Goal: Task Accomplishment & Management: Complete application form

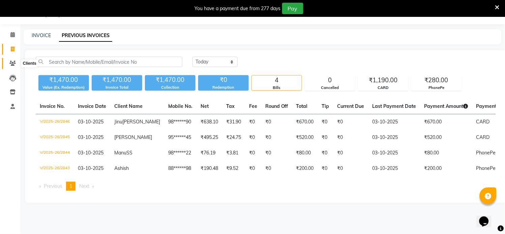
click at [15, 63] on icon at bounding box center [12, 63] width 6 height 5
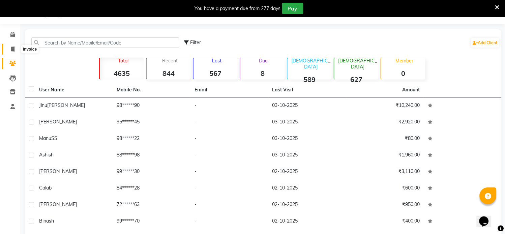
click at [14, 51] on icon at bounding box center [13, 49] width 4 height 5
select select "service"
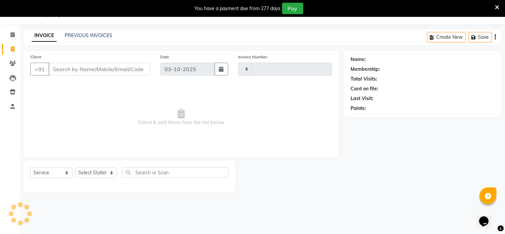
type input "2847"
select select "7401"
click at [59, 72] on input "Client" at bounding box center [100, 69] width 102 height 13
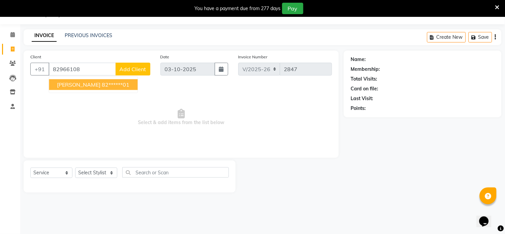
click at [102, 83] on ngb-highlight "82******01" at bounding box center [116, 84] width 28 height 7
type input "82******01"
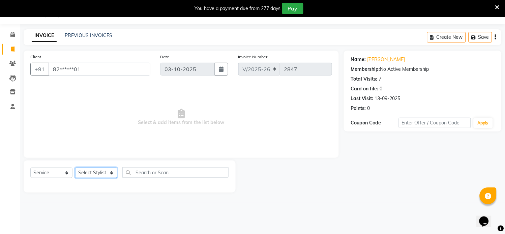
click at [92, 176] on select "Select Stylist [PERSON_NAME] Hriatpuii [PERSON_NAME] Kimi manager id [PERSON_NA…" at bounding box center [96, 173] width 42 height 10
select select "88071"
click at [75, 168] on select "Select Stylist [PERSON_NAME] Hriatpuii [PERSON_NAME] Kimi manager id [PERSON_NA…" at bounding box center [96, 173] width 42 height 10
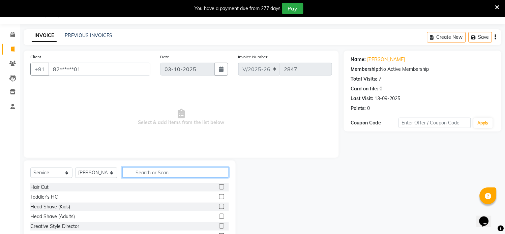
click at [140, 170] on input "text" at bounding box center [175, 172] width 107 height 10
type input "mass"
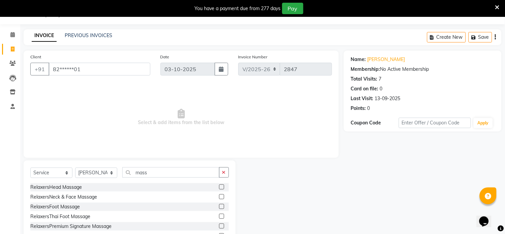
click at [219, 186] on label at bounding box center [221, 186] width 5 height 5
click at [219, 186] on input "checkbox" at bounding box center [221, 187] width 4 height 4
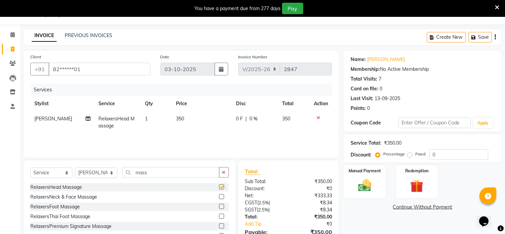
checkbox input "false"
click at [99, 173] on select "Select Stylist [PERSON_NAME] Hriatpuii [PERSON_NAME] Kimi manager id [PERSON_NA…" at bounding box center [96, 173] width 42 height 10
select select "69729"
click at [75, 168] on select "Select Stylist [PERSON_NAME] Hriatpuii [PERSON_NAME] Kimi manager id [PERSON_NA…" at bounding box center [96, 173] width 42 height 10
click at [219, 187] on label at bounding box center [221, 186] width 5 height 5
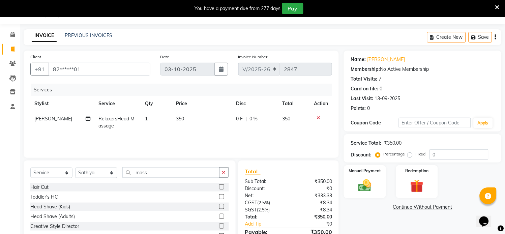
click at [219, 187] on input "checkbox" at bounding box center [221, 187] width 4 height 4
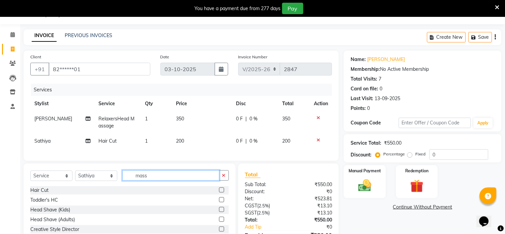
checkbox input "false"
click at [153, 179] on input "mass" at bounding box center [170, 175] width 97 height 10
type input "m"
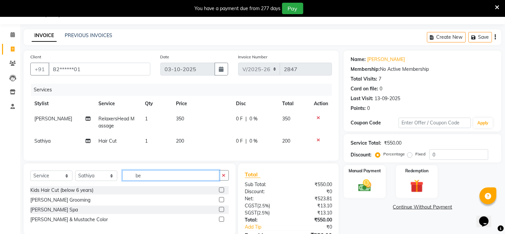
type input "be"
click at [220, 202] on label at bounding box center [221, 199] width 5 height 5
click at [220, 202] on input "checkbox" at bounding box center [221, 200] width 4 height 4
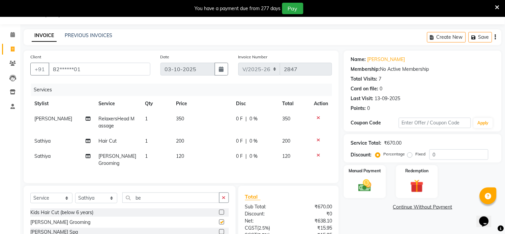
checkbox input "false"
click at [362, 184] on img at bounding box center [365, 186] width 22 height 16
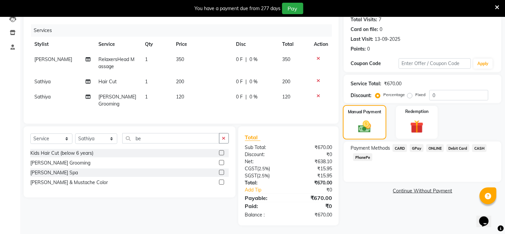
scroll to position [77, 0]
click at [400, 146] on span "CARD" at bounding box center [400, 148] width 14 height 8
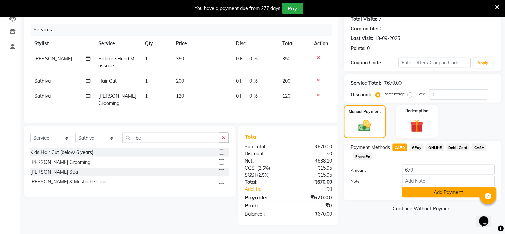
click at [424, 194] on button "Add Payment" at bounding box center [448, 192] width 93 height 10
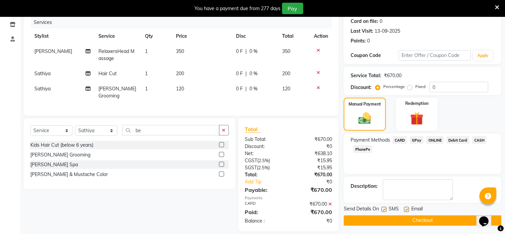
scroll to position [91, 0]
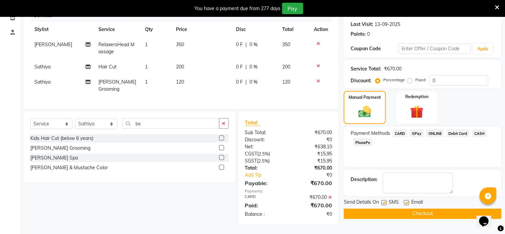
click at [419, 213] on button "Checkout" at bounding box center [423, 214] width 158 height 10
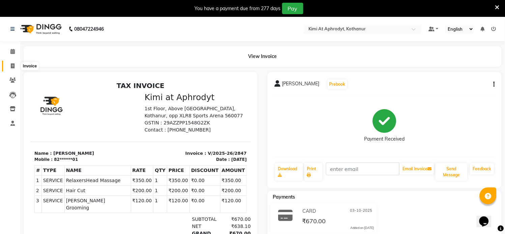
click at [12, 67] on icon at bounding box center [13, 65] width 4 height 5
select select "service"
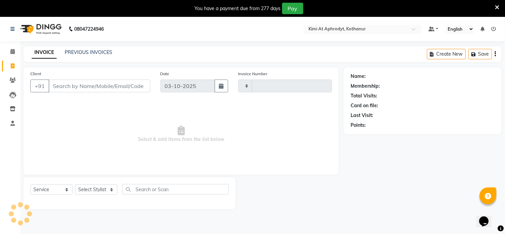
type input "2848"
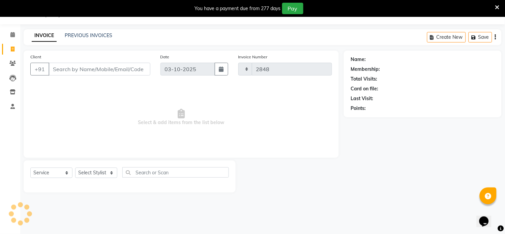
select select "7401"
click at [73, 72] on input "Client" at bounding box center [100, 69] width 102 height 13
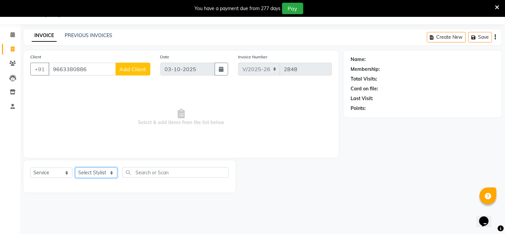
click at [94, 174] on select "Select Stylist [PERSON_NAME] Hriatpuii [PERSON_NAME] Kimi manager id [PERSON_NA…" at bounding box center [96, 173] width 42 height 10
click at [171, 99] on span "Select & add items from the list below" at bounding box center [181, 117] width 302 height 67
click at [96, 69] on input "9663380886" at bounding box center [82, 69] width 67 height 13
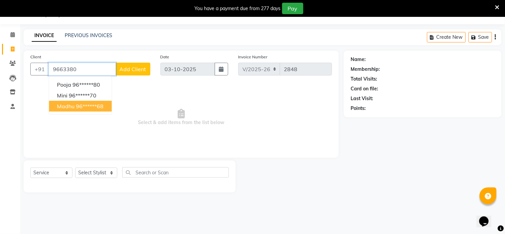
click at [81, 106] on ngb-highlight "96******68" at bounding box center [90, 106] width 28 height 7
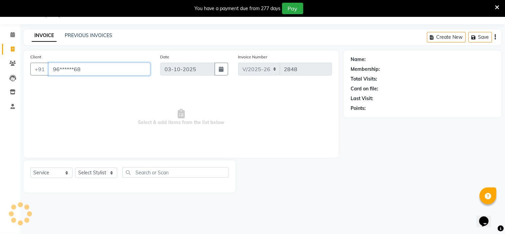
type input "96******68"
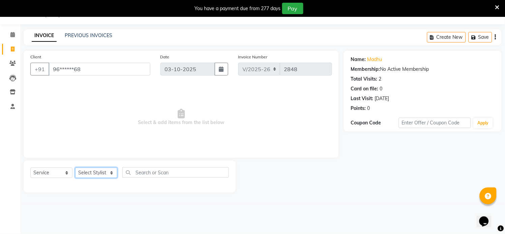
click at [101, 176] on select "Select Stylist [PERSON_NAME] Hriatpuii [PERSON_NAME] Kimi manager id [PERSON_NA…" at bounding box center [96, 173] width 42 height 10
select select "88070"
click at [75, 168] on select "Select Stylist [PERSON_NAME] Hriatpuii [PERSON_NAME] Kimi manager id [PERSON_NA…" at bounding box center [96, 173] width 42 height 10
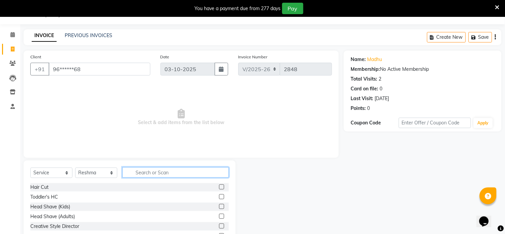
click at [146, 169] on input "text" at bounding box center [175, 172] width 107 height 10
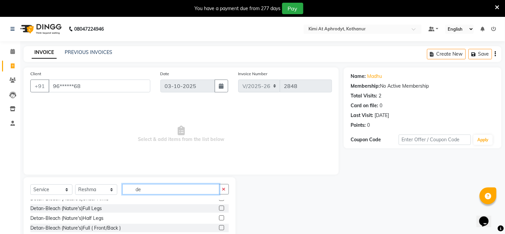
scroll to position [0, 0]
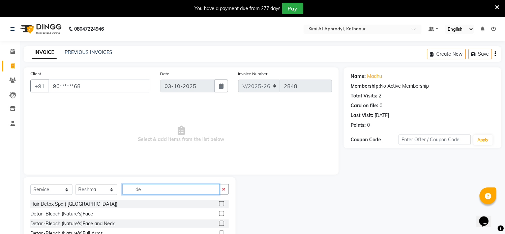
type input "de"
click at [219, 224] on label at bounding box center [221, 223] width 5 height 5
click at [219, 224] on input "checkbox" at bounding box center [221, 223] width 4 height 4
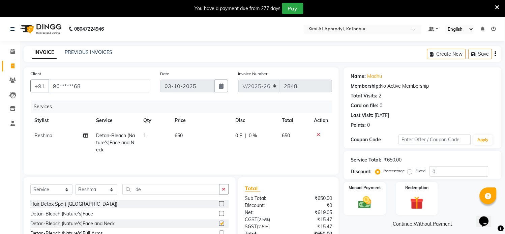
checkbox input "false"
click at [95, 195] on select "Select Stylist [PERSON_NAME] Hriatpuii [PERSON_NAME] Kimi manager id [PERSON_NA…" at bounding box center [96, 189] width 42 height 10
click at [167, 193] on input "de" at bounding box center [170, 189] width 97 height 10
type input "d"
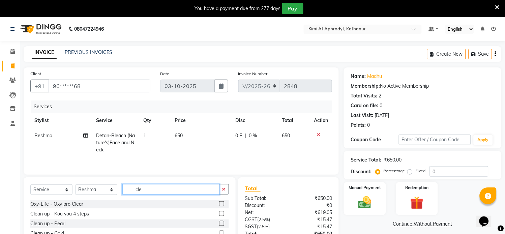
type input "cle"
click at [220, 226] on label at bounding box center [221, 223] width 5 height 5
click at [220, 226] on input "checkbox" at bounding box center [221, 223] width 4 height 4
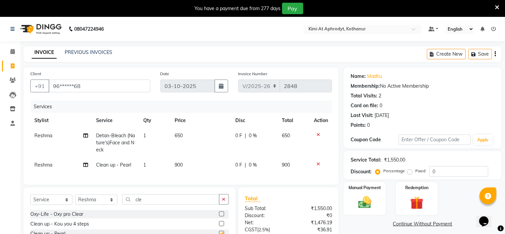
checkbox input "false"
click at [193, 205] on input "cle" at bounding box center [170, 199] width 97 height 10
type input "c"
type input "pedi"
click at [221, 226] on label at bounding box center [221, 223] width 5 height 5
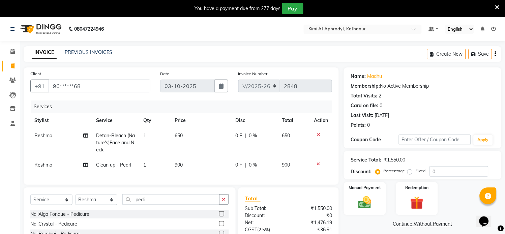
click at [221, 226] on input "checkbox" at bounding box center [221, 224] width 4 height 4
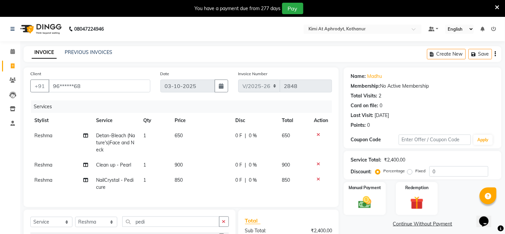
checkbox input "false"
click at [109, 227] on select "Select Stylist [PERSON_NAME] Hriatpuii [PERSON_NAME] Kimi manager id [PERSON_NA…" at bounding box center [96, 222] width 42 height 10
select select "71441"
click at [75, 223] on select "Select Stylist [PERSON_NAME] Hriatpuii [PERSON_NAME] Kimi manager id [PERSON_NA…" at bounding box center [96, 222] width 42 height 10
click at [183, 227] on input "pedi" at bounding box center [170, 221] width 97 height 10
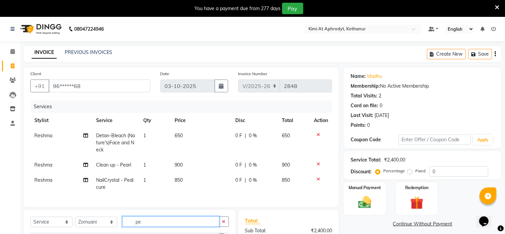
type input "p"
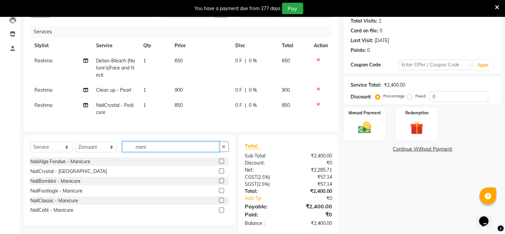
type input "mani"
click at [220, 174] on label at bounding box center [221, 171] width 5 height 5
click at [220, 174] on input "checkbox" at bounding box center [221, 171] width 4 height 4
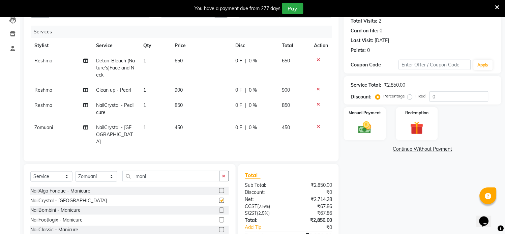
checkbox input "false"
click at [359, 123] on img at bounding box center [365, 128] width 22 height 16
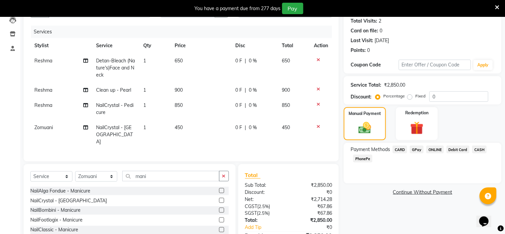
click at [403, 152] on span "CARD" at bounding box center [400, 150] width 14 height 8
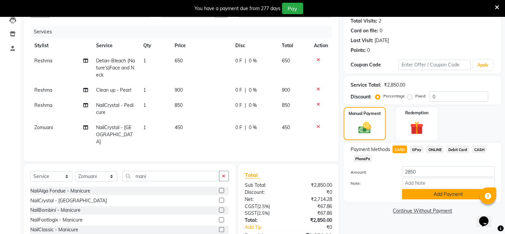
click at [428, 193] on button "Add Payment" at bounding box center [448, 194] width 93 height 10
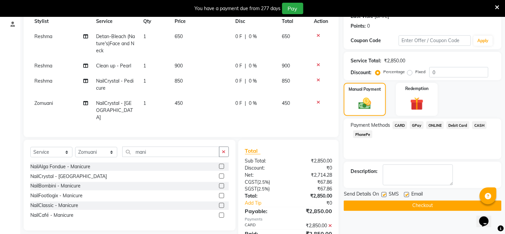
scroll to position [112, 0]
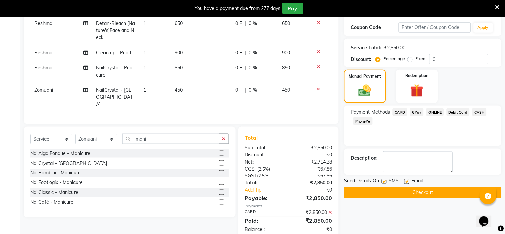
click at [412, 196] on button "Checkout" at bounding box center [423, 192] width 158 height 10
